Goal: Task Accomplishment & Management: Complete application form

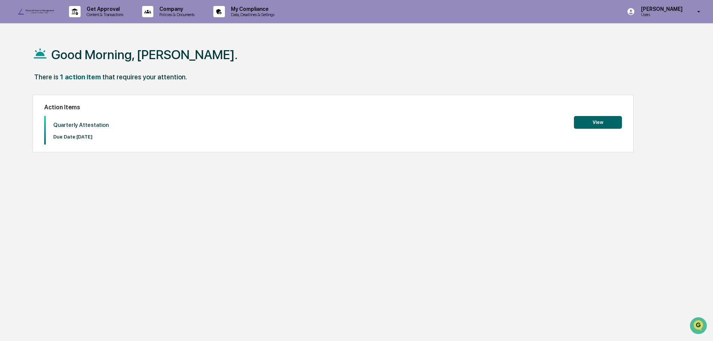
click at [590, 125] on button "View" at bounding box center [598, 122] width 48 height 13
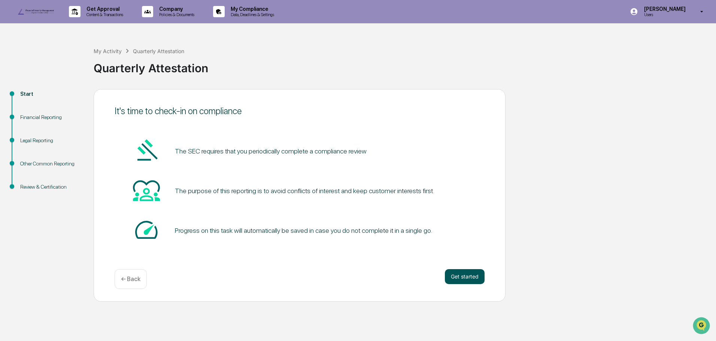
click at [461, 284] on button "Get started" at bounding box center [465, 276] width 40 height 15
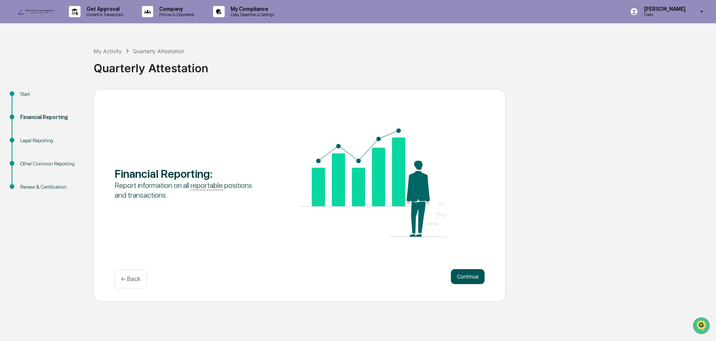
click at [461, 284] on button "Continue" at bounding box center [468, 276] width 34 height 15
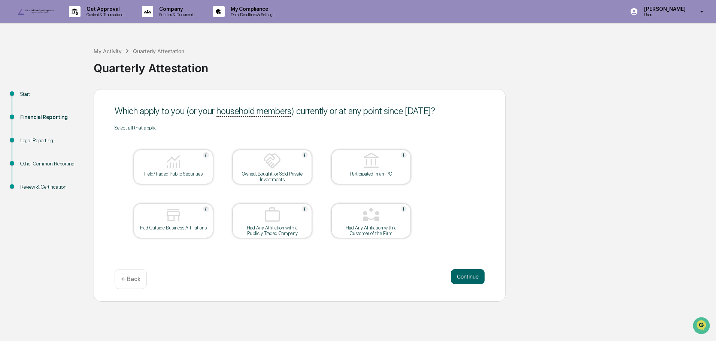
click at [168, 170] on img at bounding box center [173, 161] width 18 height 18
click at [158, 231] on div "Had Outside Business Affiliations" at bounding box center [173, 228] width 67 height 6
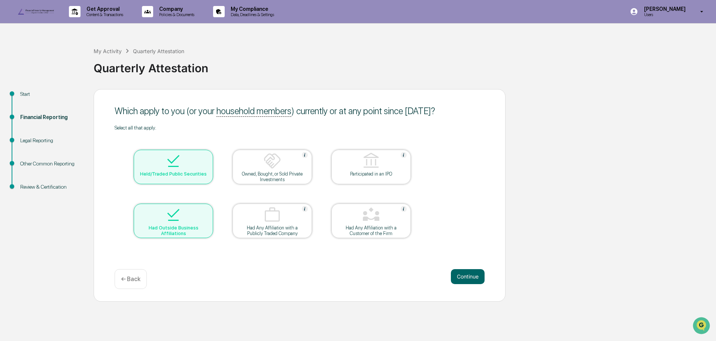
click at [154, 225] on div at bounding box center [173, 215] width 75 height 19
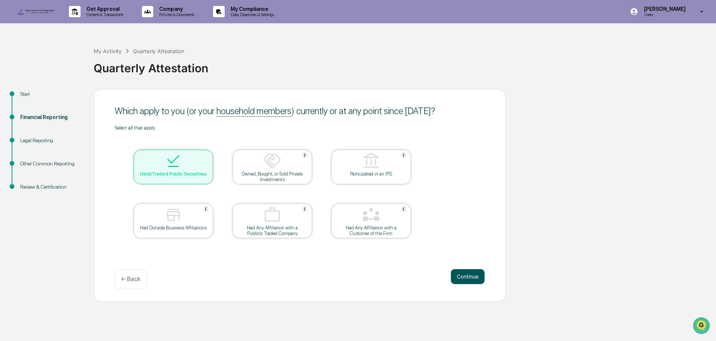
click at [461, 284] on button "Continue" at bounding box center [468, 276] width 34 height 15
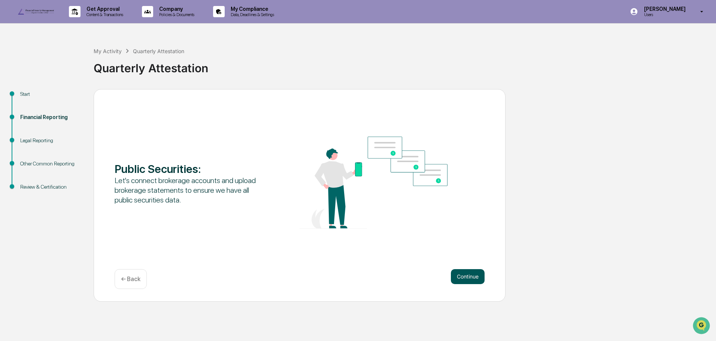
click at [461, 284] on button "Continue" at bounding box center [468, 276] width 34 height 15
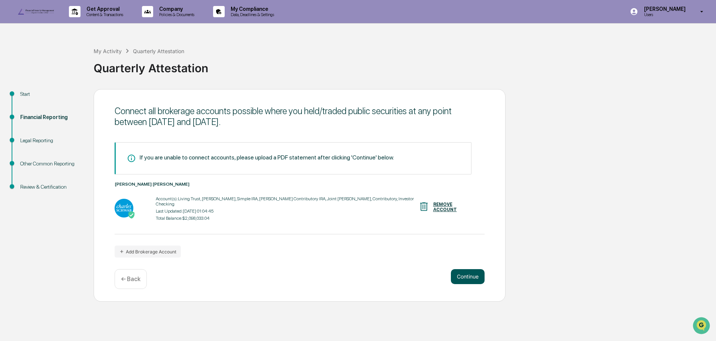
click at [456, 284] on button "Continue" at bounding box center [468, 276] width 34 height 15
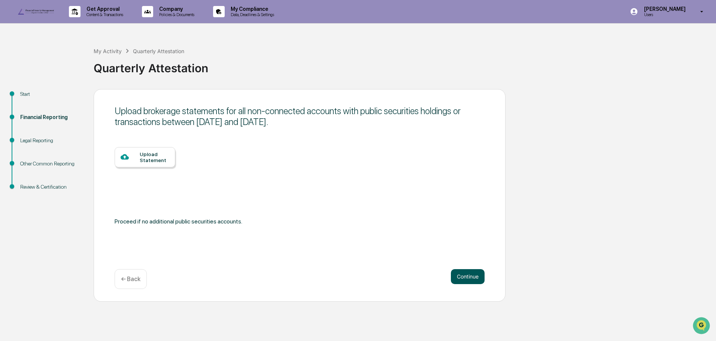
click at [463, 284] on button "Continue" at bounding box center [468, 276] width 34 height 15
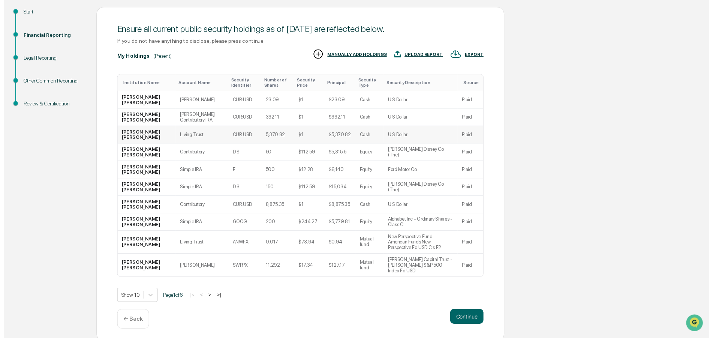
scroll to position [88, 0]
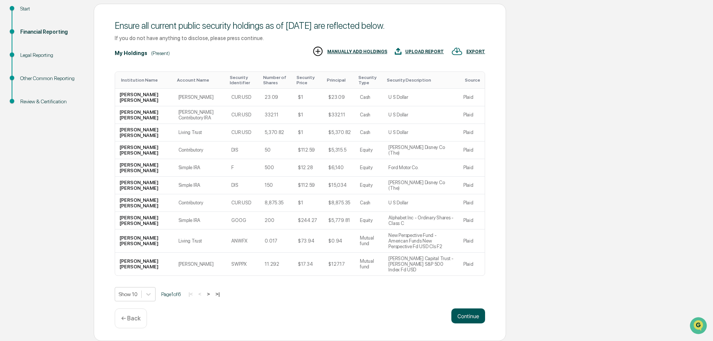
click at [469, 322] on button "Continue" at bounding box center [468, 316] width 34 height 15
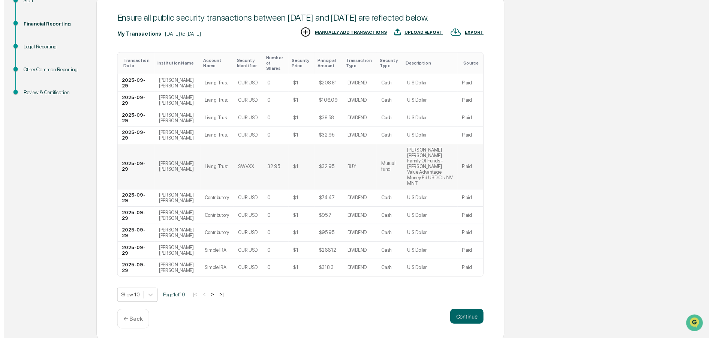
scroll to position [100, 0]
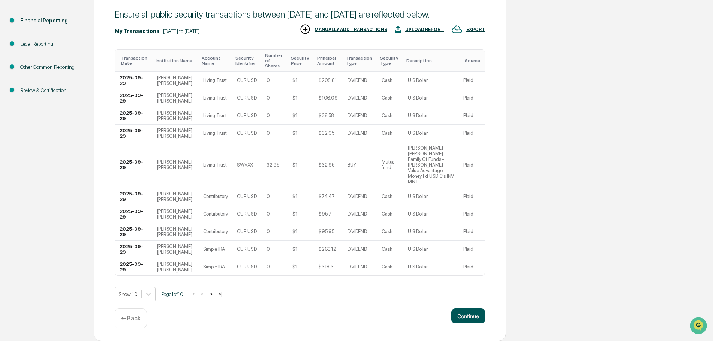
click at [464, 318] on button "Continue" at bounding box center [468, 316] width 34 height 15
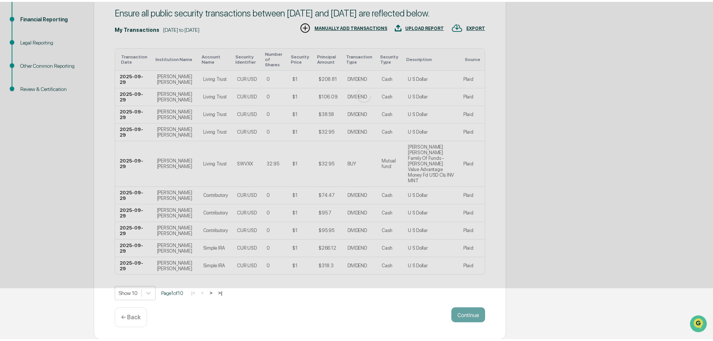
scroll to position [0, 0]
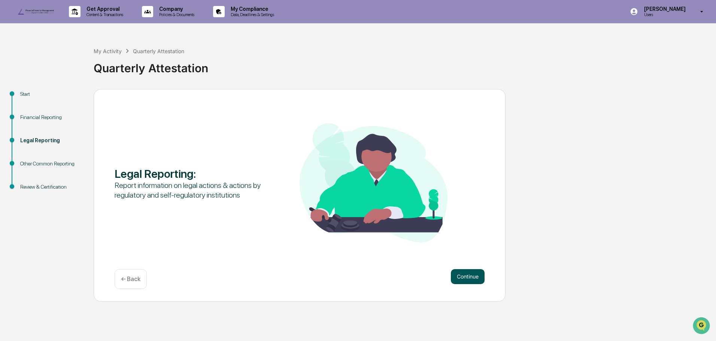
click at [466, 284] on button "Continue" at bounding box center [468, 276] width 34 height 15
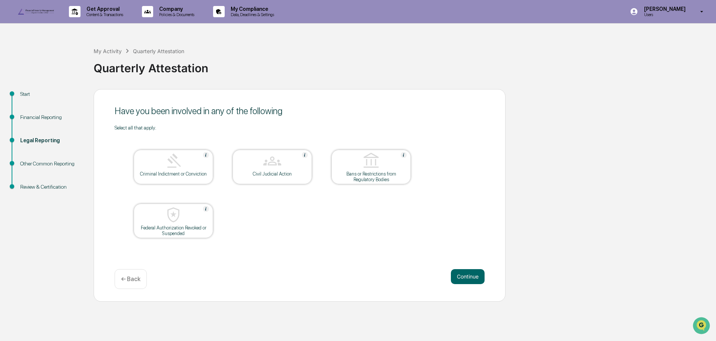
click at [466, 284] on button "Continue" at bounding box center [468, 276] width 34 height 15
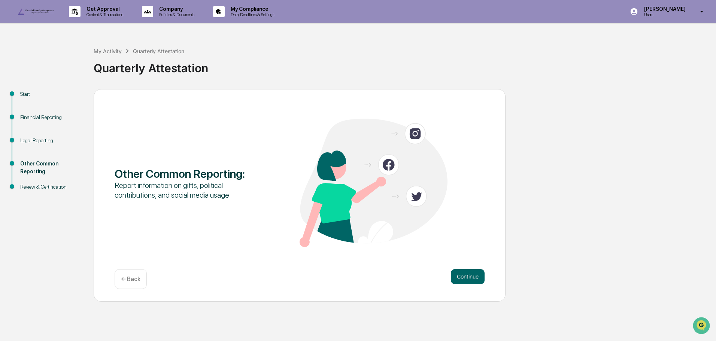
click at [466, 284] on button "Continue" at bounding box center [468, 276] width 34 height 15
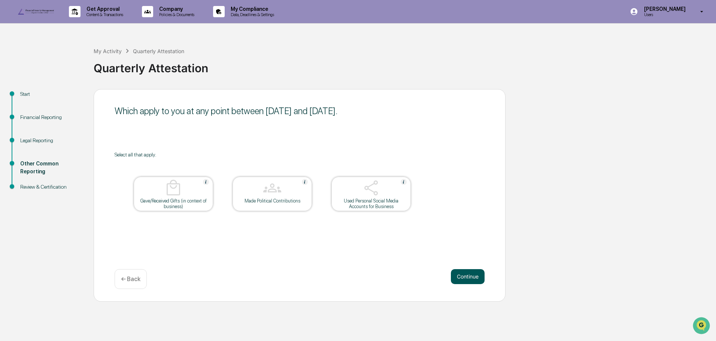
click at [471, 284] on button "Continue" at bounding box center [468, 276] width 34 height 15
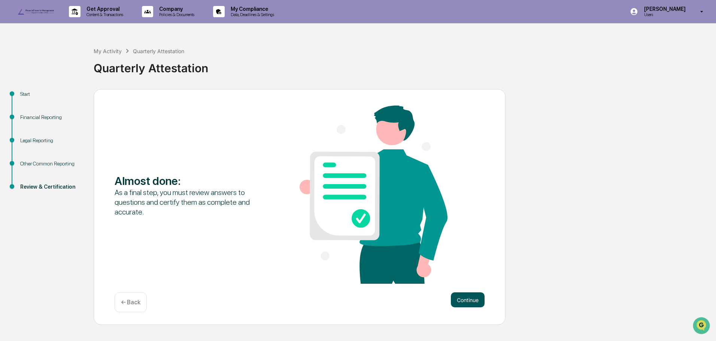
click at [458, 308] on button "Continue" at bounding box center [468, 300] width 34 height 15
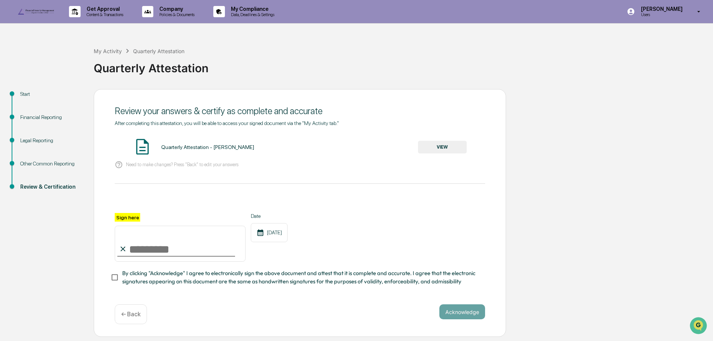
click at [414, 154] on div "Quarterly Attestation - [PERSON_NAME] VIEW" at bounding box center [300, 148] width 370 height 20
click at [432, 154] on button "VIEW" at bounding box center [442, 147] width 49 height 13
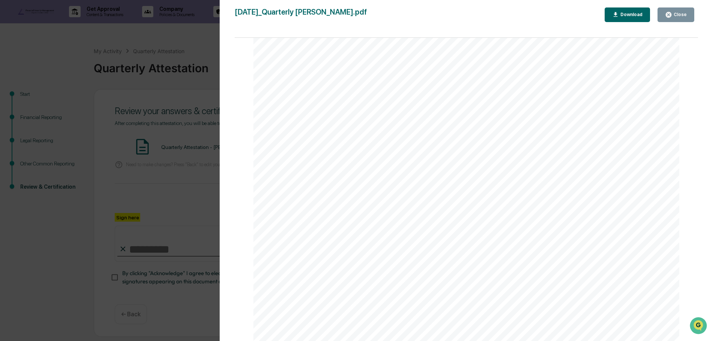
scroll to position [5331, 0]
click at [672, 16] on icon "button" at bounding box center [668, 14] width 7 height 7
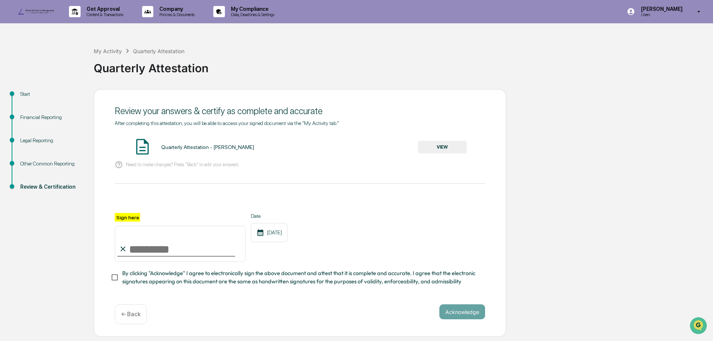
click at [135, 262] on input "Sign here" at bounding box center [180, 244] width 131 height 36
type input "**********"
click at [460, 320] on button "Acknowledge" at bounding box center [462, 312] width 46 height 15
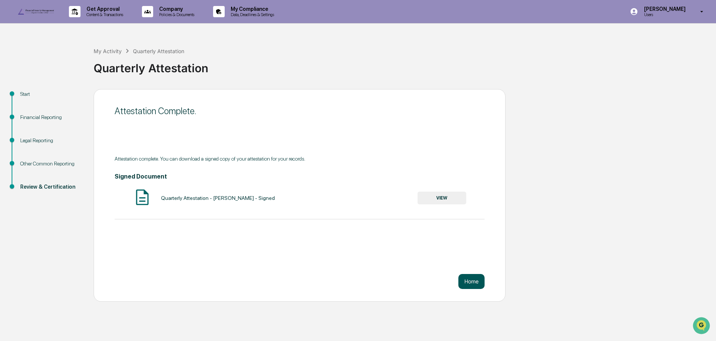
click at [474, 289] on button "Home" at bounding box center [472, 281] width 26 height 15
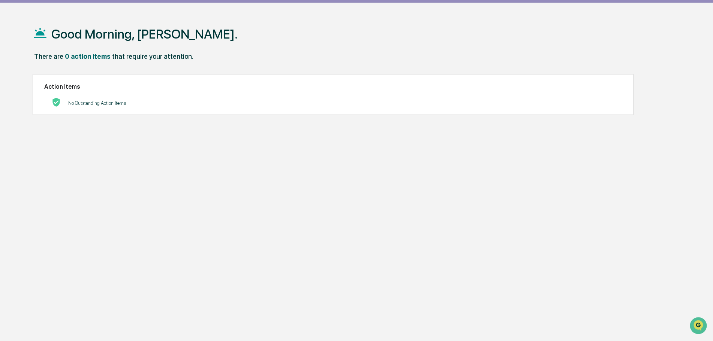
scroll to position [36, 0]
